Goal: Find specific page/section

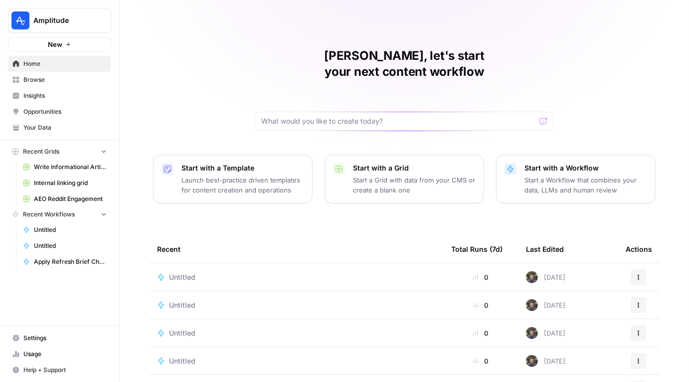
click at [64, 84] on link "Browse" at bounding box center [59, 80] width 103 height 16
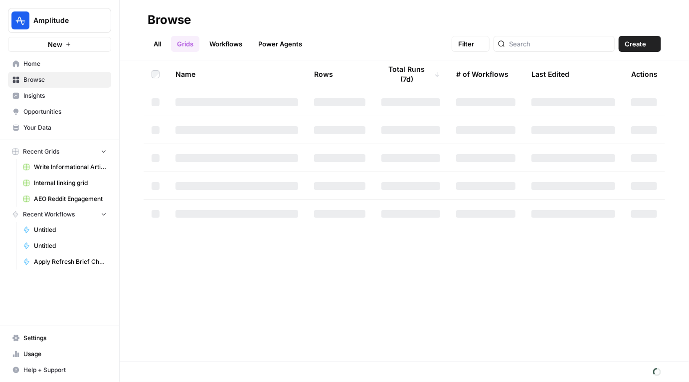
click at [62, 90] on link "Insights" at bounding box center [59, 96] width 103 height 16
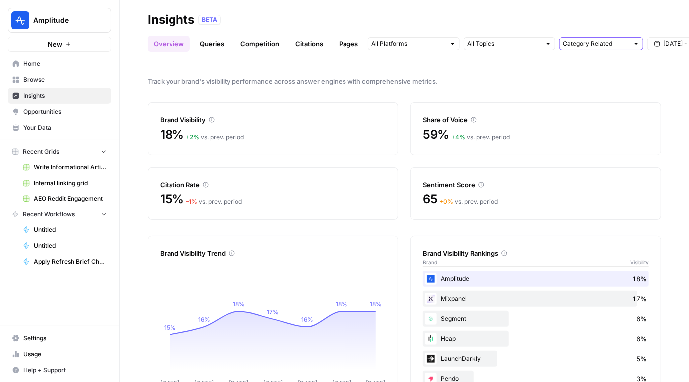
click at [582, 43] on input "text" at bounding box center [596, 44] width 66 height 10
click at [582, 67] on span "All Queries" at bounding box center [599, 66] width 63 height 10
type input "All Queries"
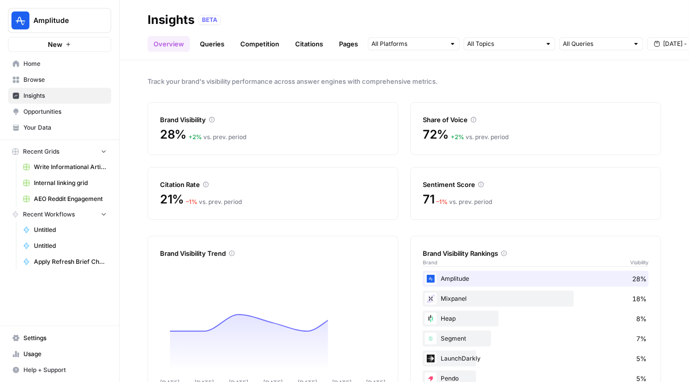
scroll to position [33, 0]
